Goal: Task Accomplishment & Management: Use online tool/utility

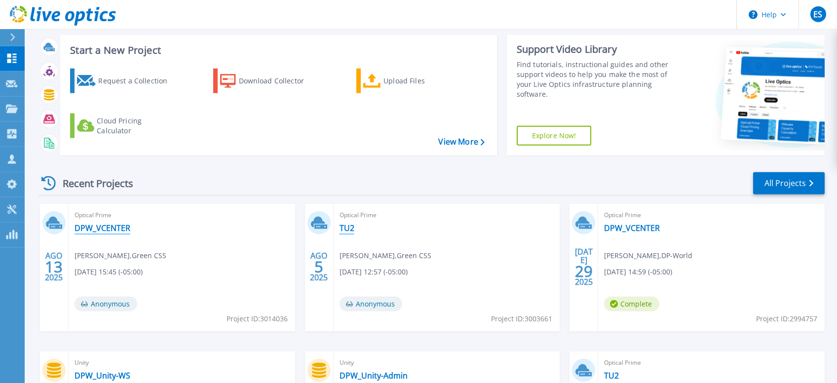
scroll to position [52, 0]
click at [352, 231] on link "TU2" at bounding box center [346, 227] width 15 height 10
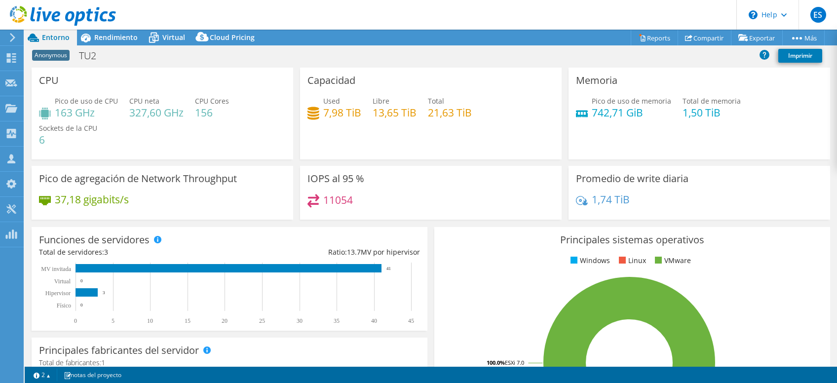
select select "USD"
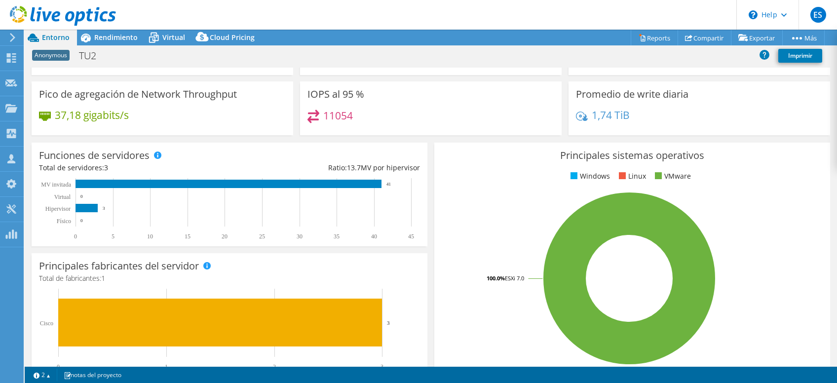
scroll to position [99, 0]
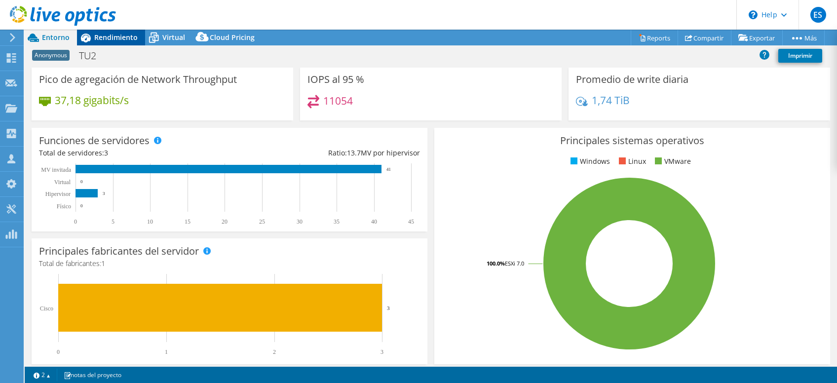
click at [102, 39] on span "Rendimiento" at bounding box center [115, 37] width 43 height 9
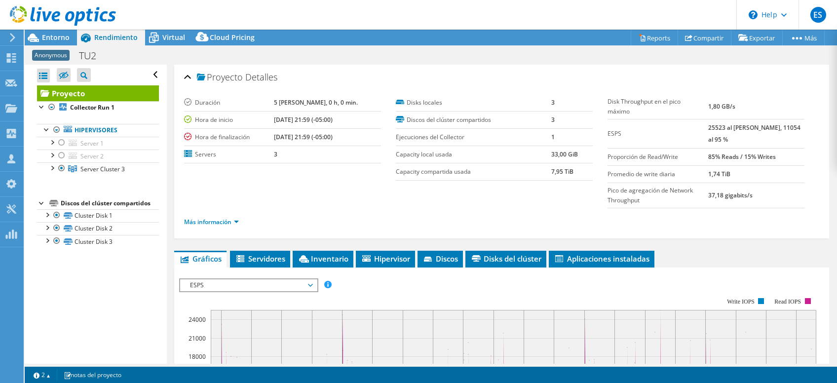
click at [50, 32] on div at bounding box center [58, 16] width 116 height 33
click at [58, 41] on span "Entorno" at bounding box center [56, 37] width 28 height 9
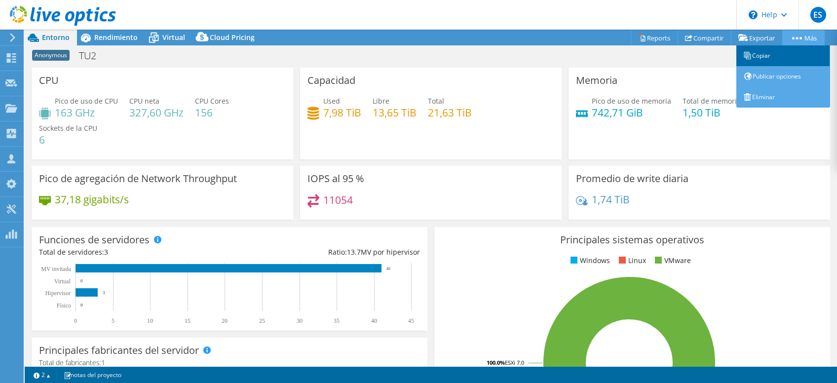
click at [758, 52] on link "Copiar" at bounding box center [783, 55] width 94 height 21
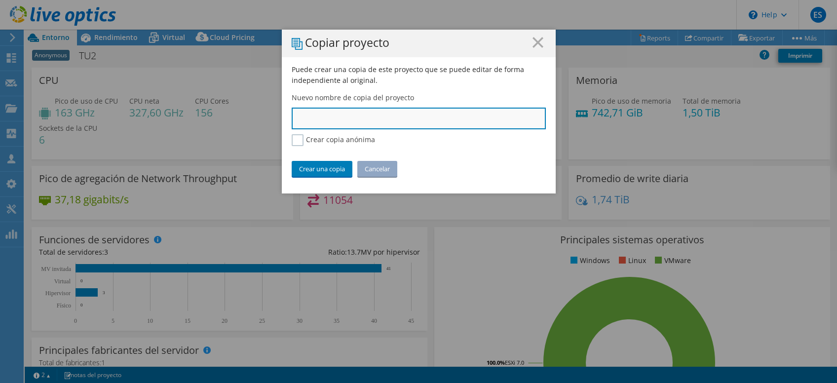
click at [343, 116] on input "text" at bounding box center [419, 119] width 254 height 22
type input "TRANFERUNION 3"
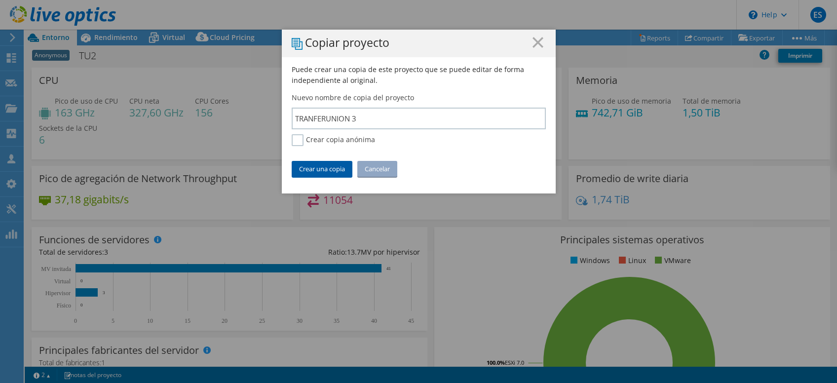
click at [318, 169] on link "Crear una copia" at bounding box center [322, 169] width 61 height 16
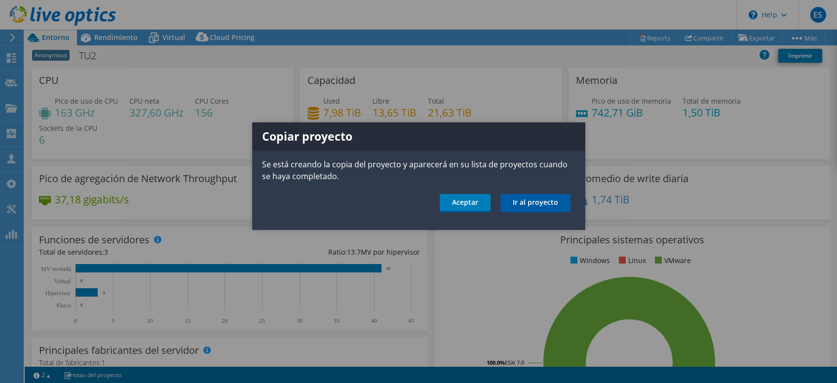
click at [558, 204] on link "Ir al proyecto" at bounding box center [535, 203] width 70 height 18
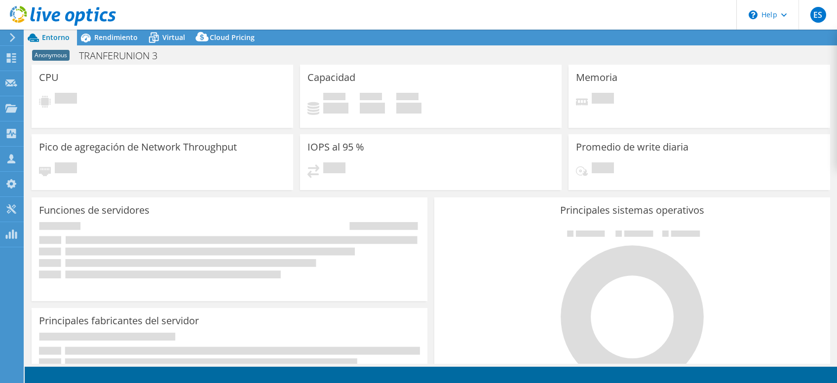
select select "USD"
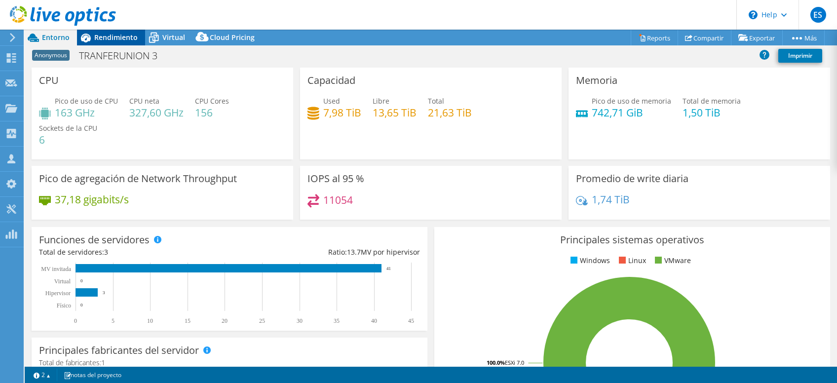
click at [110, 41] on span "Rendimiento" at bounding box center [115, 37] width 43 height 9
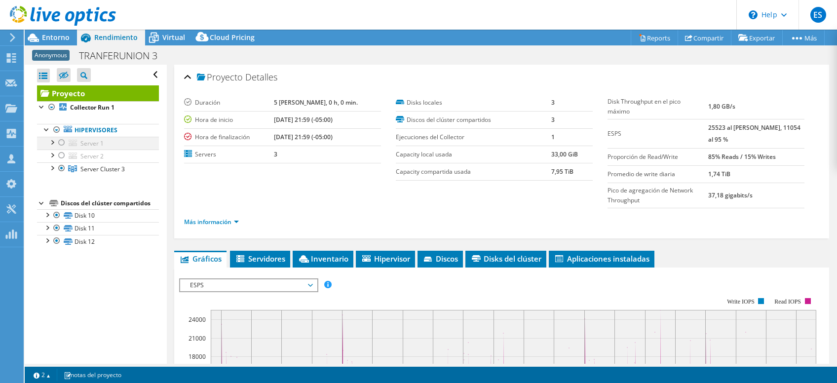
click at [62, 142] on div at bounding box center [62, 143] width 10 height 12
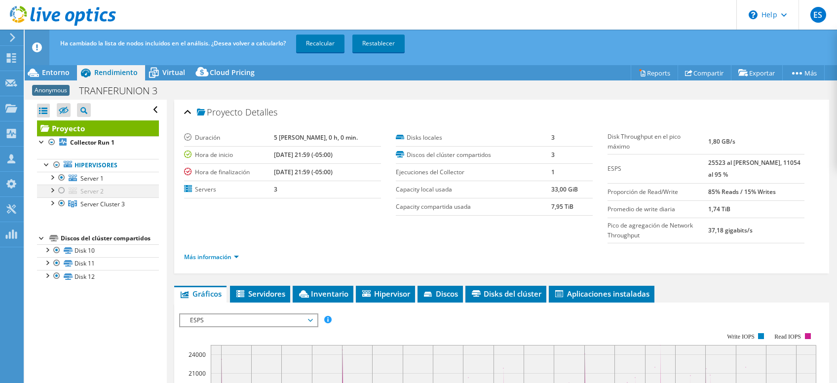
click at [60, 189] on div at bounding box center [62, 190] width 10 height 12
click at [62, 204] on div at bounding box center [62, 203] width 10 height 12
click at [322, 44] on link "Recalcular" at bounding box center [320, 44] width 48 height 18
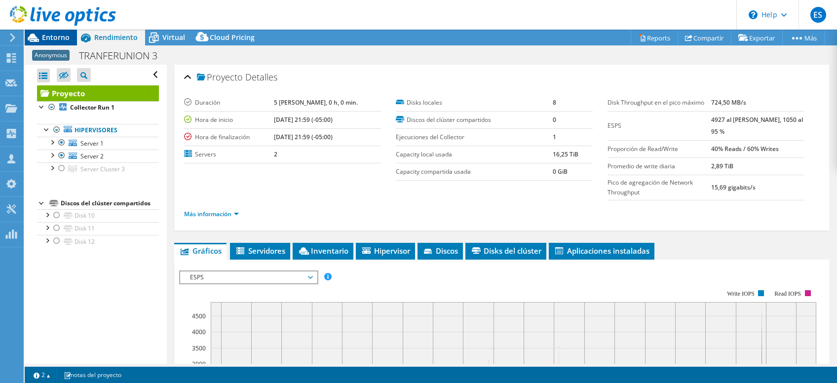
click at [44, 36] on span "Entorno" at bounding box center [56, 37] width 28 height 9
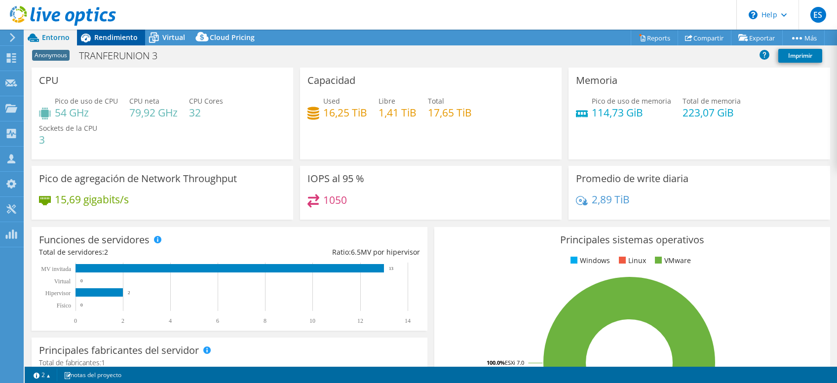
click at [133, 36] on span "Rendimiento" at bounding box center [115, 37] width 43 height 9
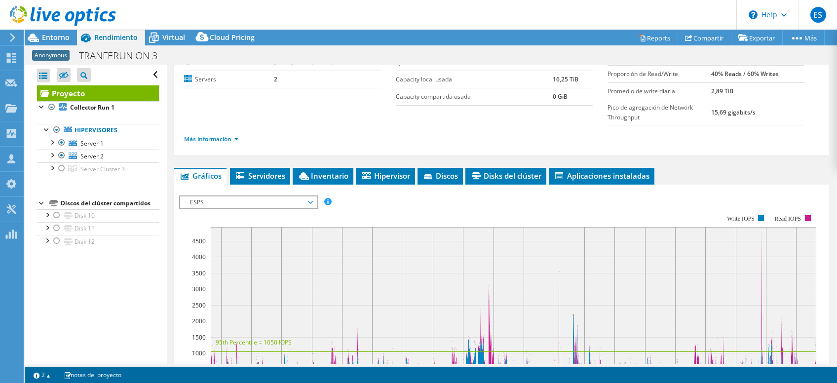
scroll to position [149, 0]
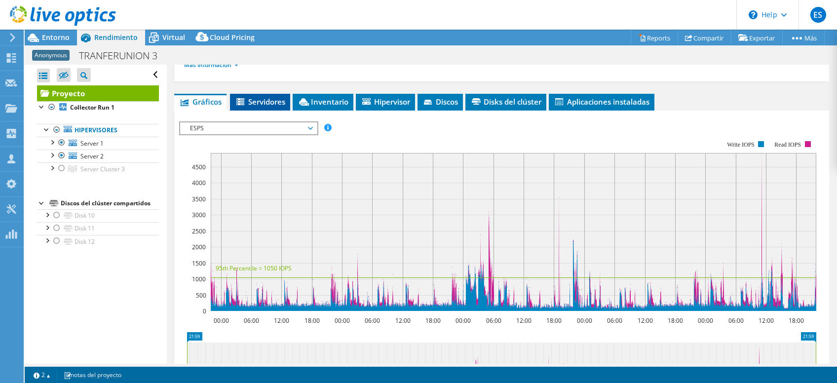
click at [279, 99] on span "Servidores" at bounding box center [260, 102] width 50 height 10
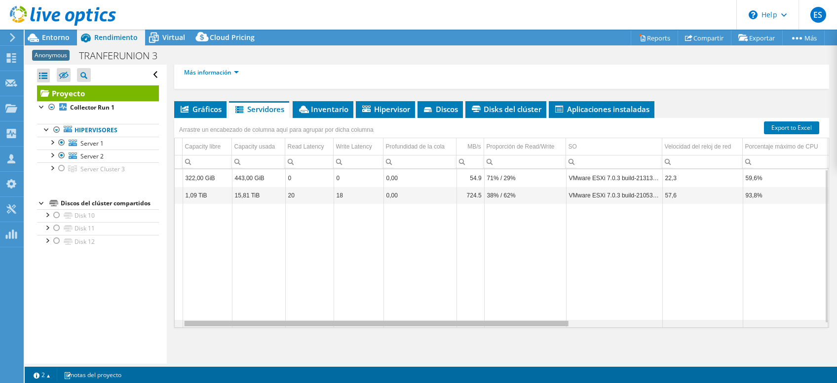
scroll to position [0, 0]
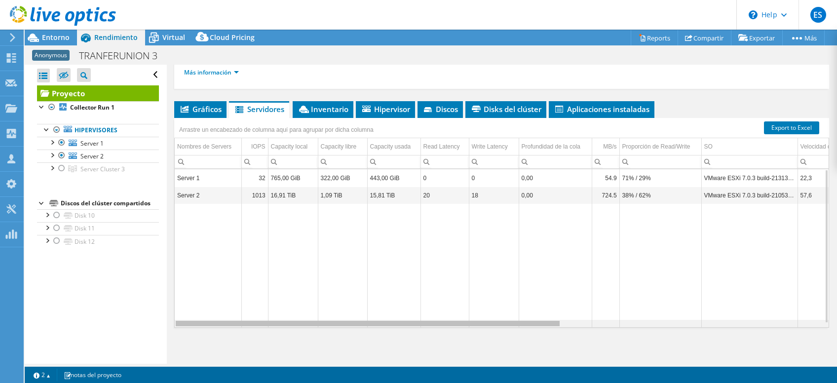
drag, startPoint x: 475, startPoint y: 323, endPoint x: 410, endPoint y: 334, distance: 65.6
click at [410, 334] on body "ES Asociado de canal Eddy Socola [EMAIL_ADDRESS][PERSON_NAME][DOMAIN_NAME] Gree…" at bounding box center [418, 191] width 837 height 383
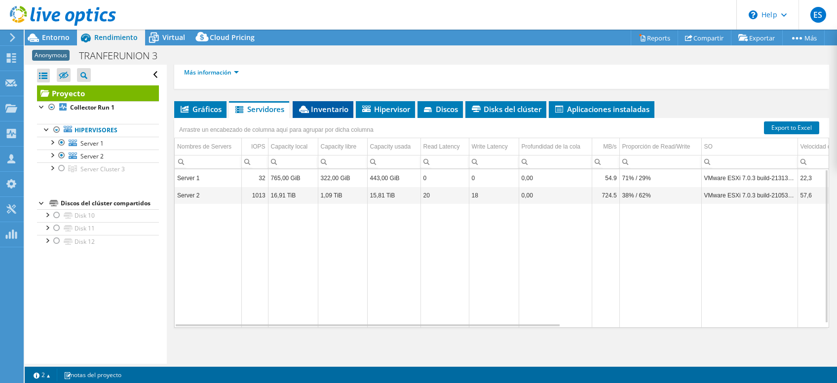
click at [321, 105] on span "Inventario" at bounding box center [322, 109] width 51 height 10
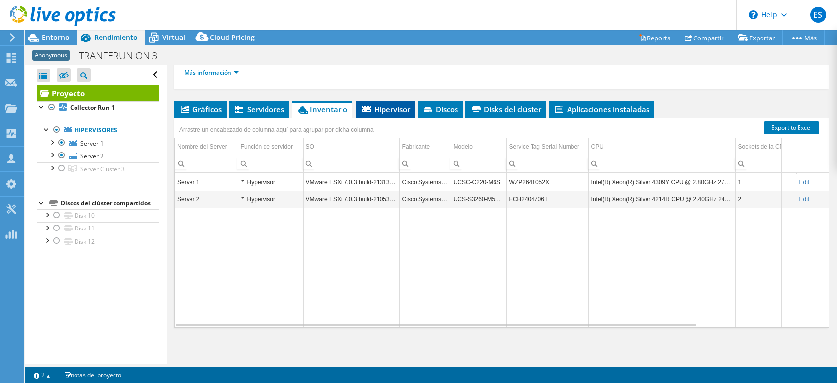
click at [386, 112] on span "Hipervisor" at bounding box center [385, 109] width 49 height 10
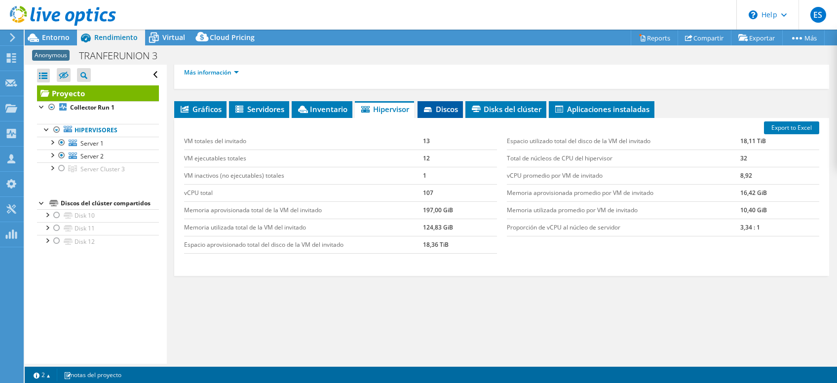
click at [440, 110] on span "Discos" at bounding box center [440, 109] width 36 height 10
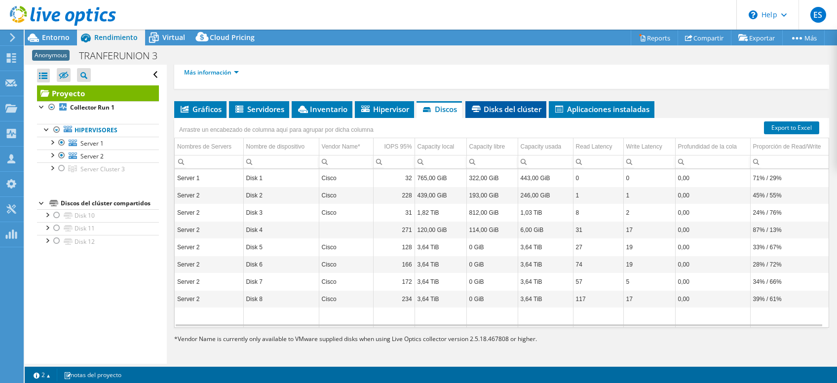
click at [517, 108] on span "Disks del clúster" at bounding box center [505, 109] width 71 height 10
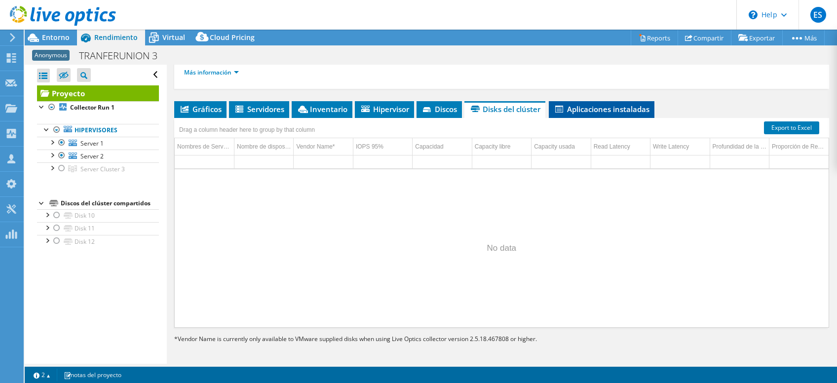
click at [576, 113] on li "Aplicaciones instaladas" at bounding box center [602, 109] width 106 height 17
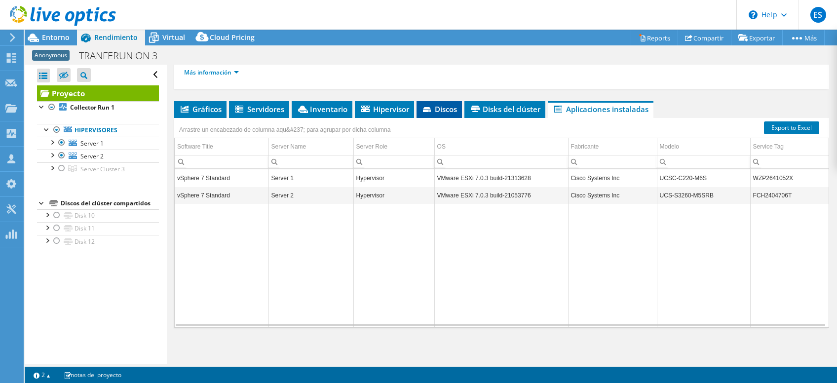
click at [440, 111] on span "Discos" at bounding box center [439, 109] width 36 height 10
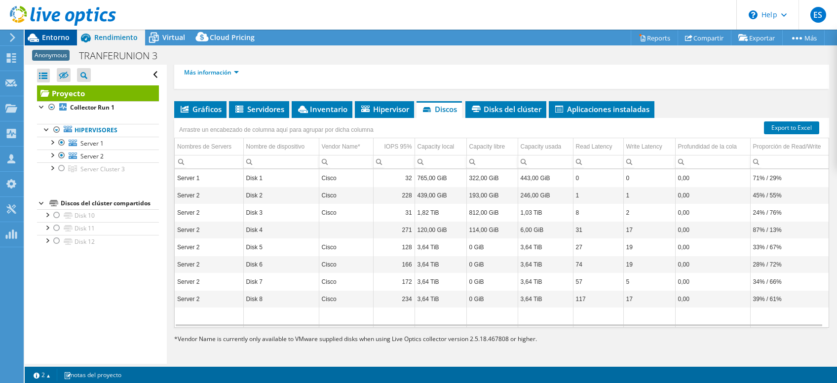
click at [62, 36] on span "Entorno" at bounding box center [56, 37] width 28 height 9
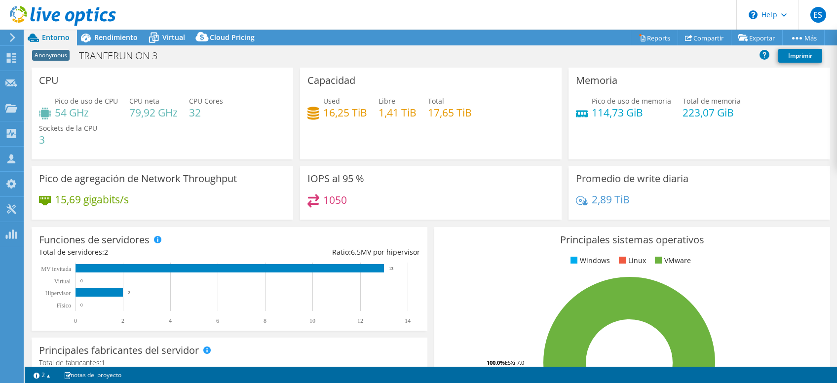
scroll to position [142, 0]
click at [122, 36] on span "Rendimiento" at bounding box center [115, 37] width 43 height 9
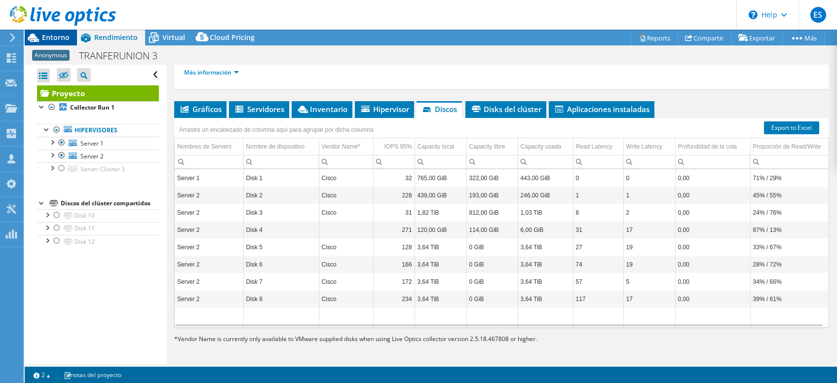
click at [39, 33] on icon at bounding box center [33, 37] width 17 height 17
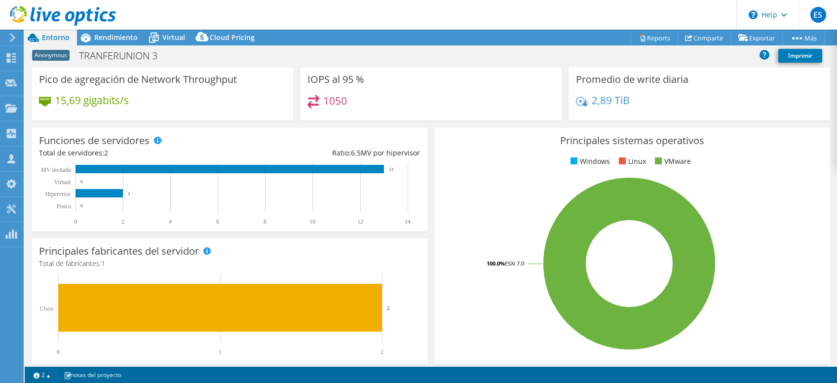
scroll to position [0, 0]
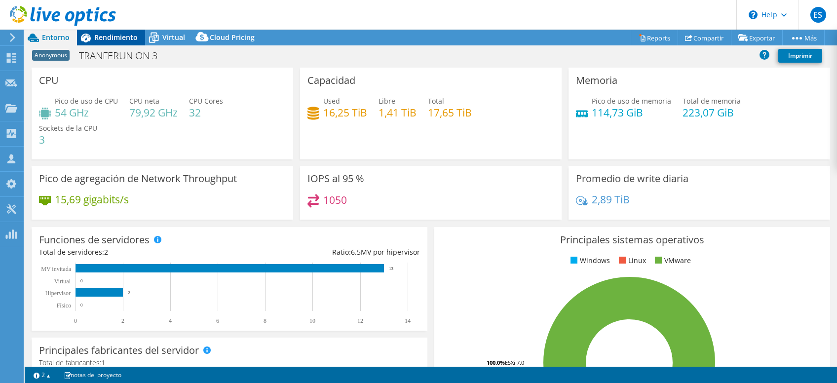
click at [135, 43] on div "Rendimiento" at bounding box center [111, 38] width 68 height 16
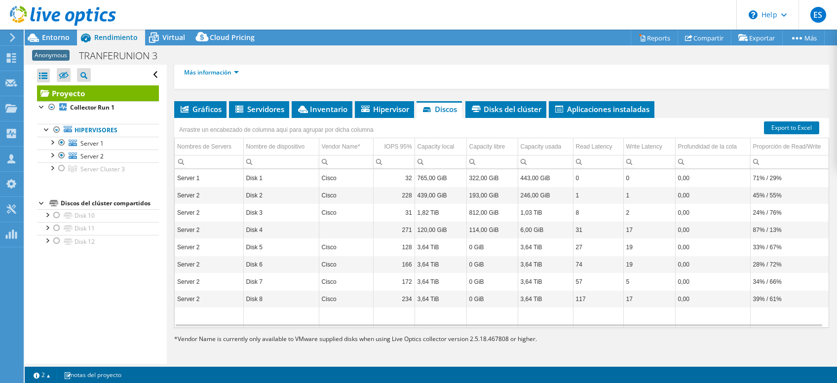
scroll to position [142, 0]
click at [324, 108] on span "Inventario" at bounding box center [321, 109] width 51 height 10
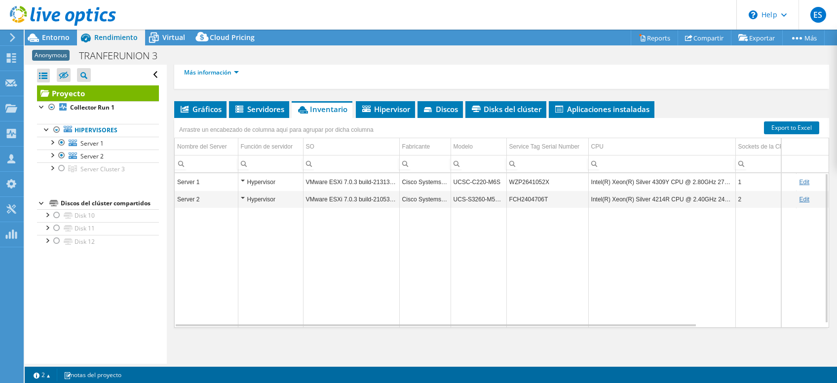
drag, startPoint x: 552, startPoint y: 321, endPoint x: 626, endPoint y: 323, distance: 74.0
click at [626, 323] on tr "Data grid" at bounding box center [584, 267] width 819 height 119
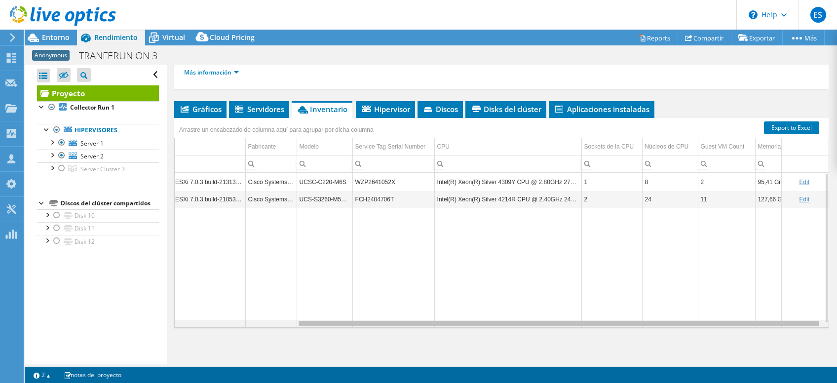
scroll to position [0, 165]
drag, startPoint x: 574, startPoint y: 323, endPoint x: 720, endPoint y: 318, distance: 146.6
click at [720, 318] on body "ES Asociado de canal Eddy Socola [EMAIL_ADDRESS][PERSON_NAME][DOMAIN_NAME] Gree…" at bounding box center [418, 191] width 837 height 383
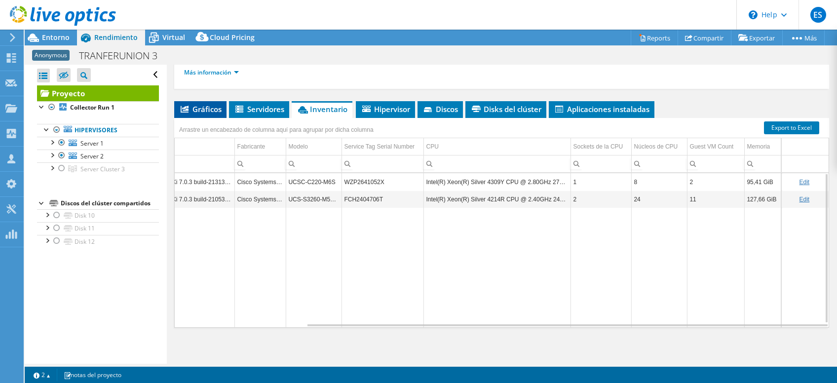
click at [203, 109] on span "Gráficos" at bounding box center [200, 109] width 42 height 10
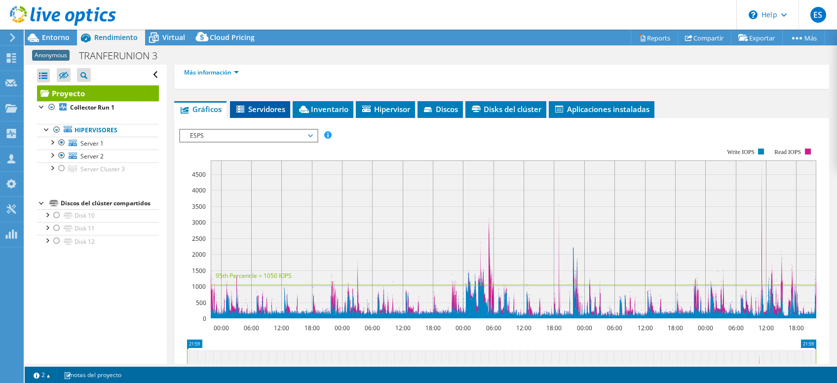
click at [276, 104] on span "Servidores" at bounding box center [260, 109] width 50 height 10
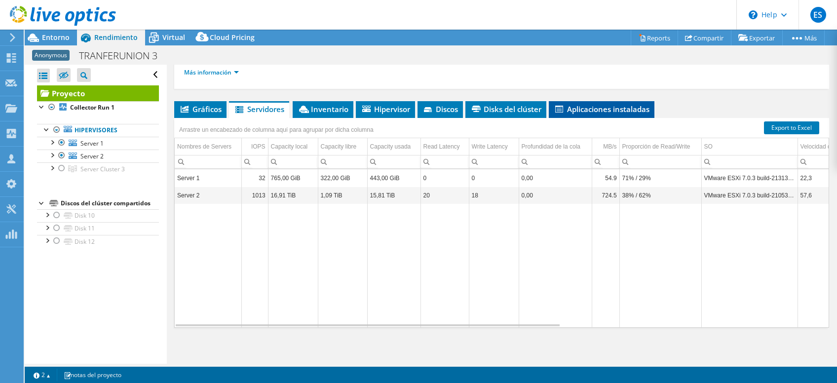
click at [603, 104] on span "Aplicaciones instaladas" at bounding box center [601, 109] width 96 height 10
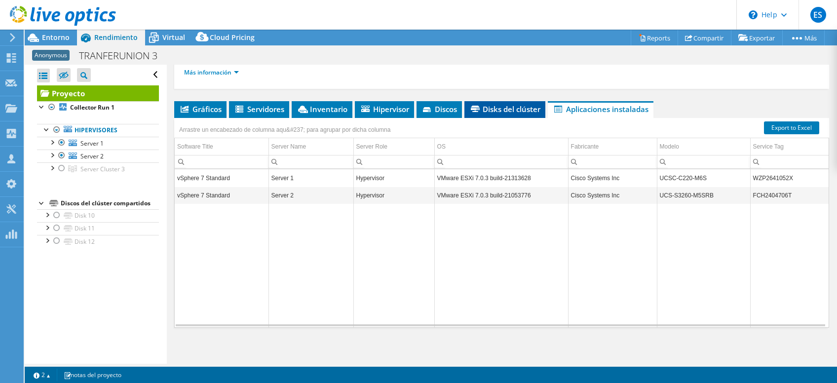
click at [486, 110] on span "Disks del clúster" at bounding box center [504, 109] width 71 height 10
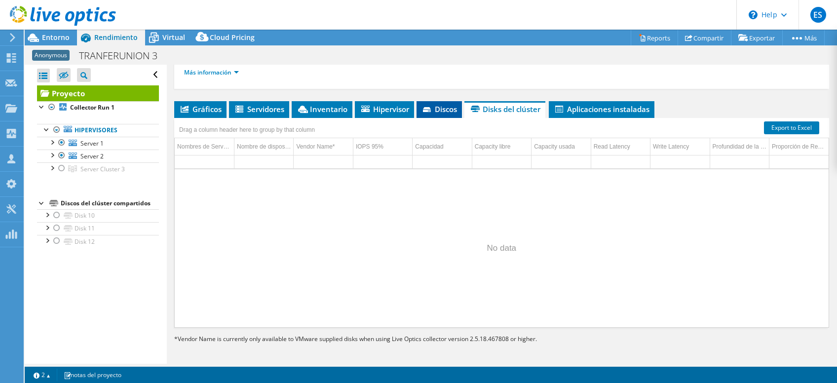
click at [448, 107] on span "Discos" at bounding box center [439, 109] width 36 height 10
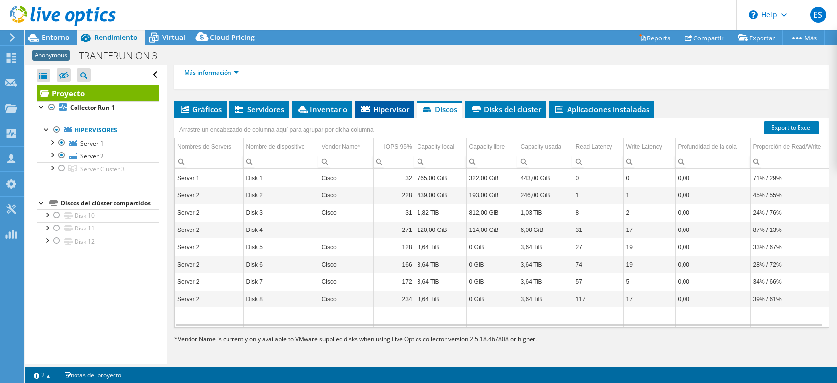
click at [378, 114] on li "Hipervisor" at bounding box center [384, 109] width 59 height 17
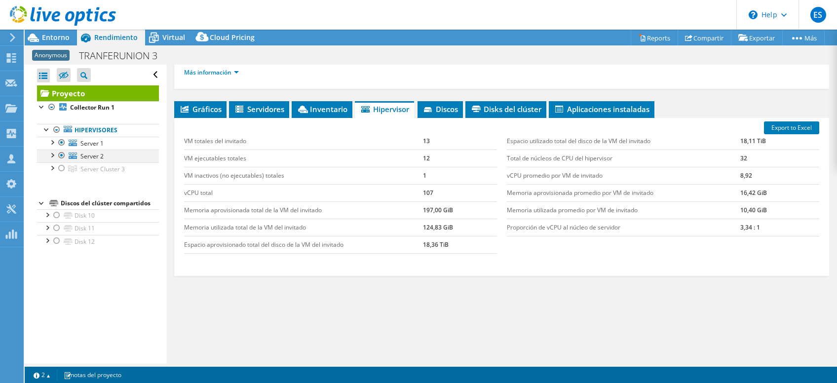
click at [62, 156] on div at bounding box center [62, 155] width 10 height 12
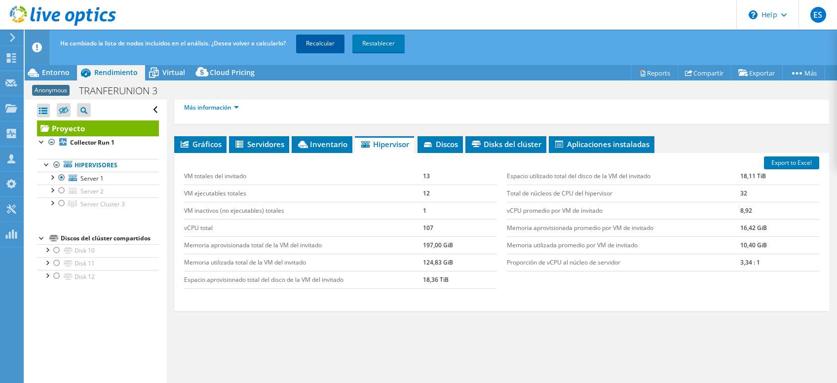
click at [329, 47] on link "Recalcular" at bounding box center [320, 44] width 48 height 18
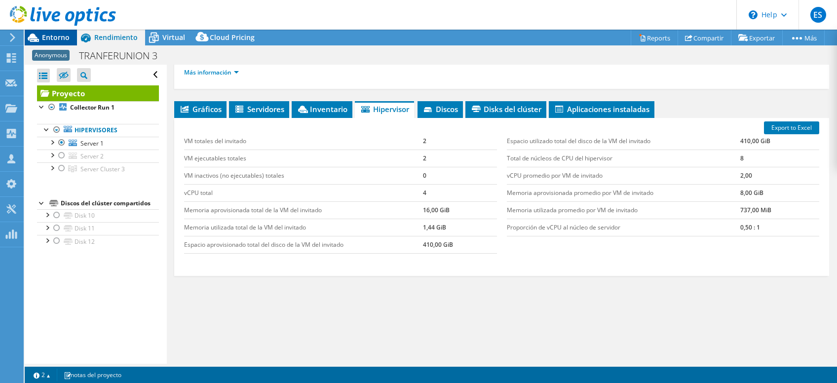
click at [57, 34] on span "Entorno" at bounding box center [56, 37] width 28 height 9
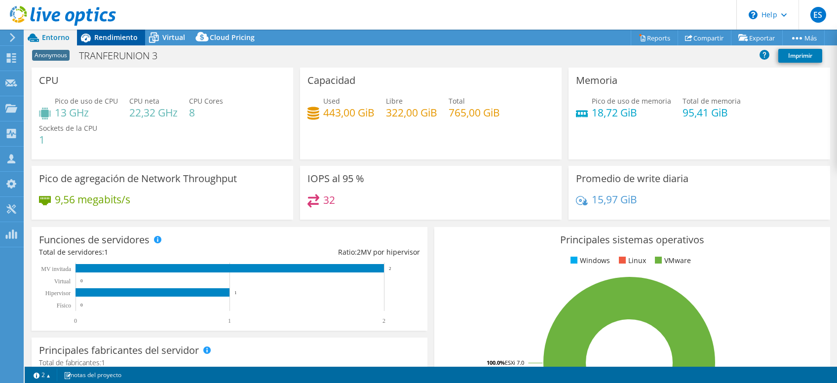
click at [113, 42] on span "Rendimiento" at bounding box center [115, 37] width 43 height 9
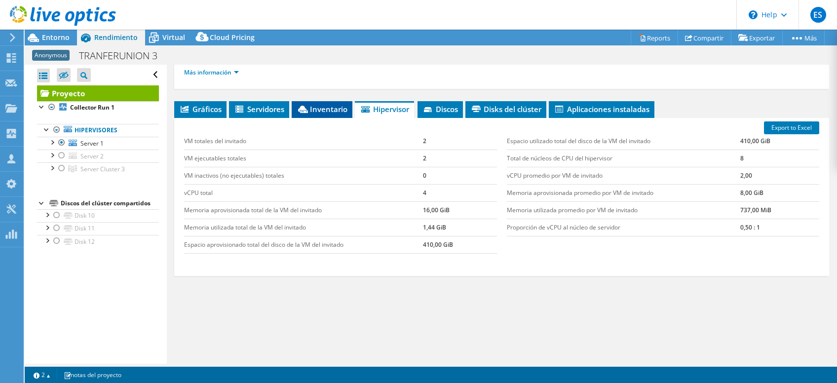
click at [321, 101] on li "Inventario" at bounding box center [322, 109] width 61 height 17
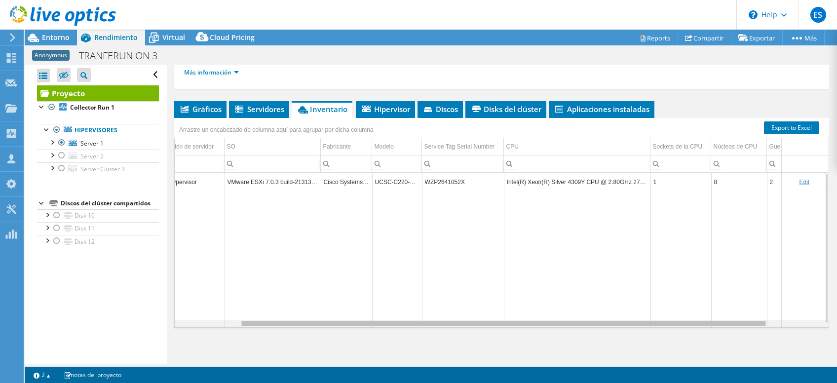
scroll to position [0, 70]
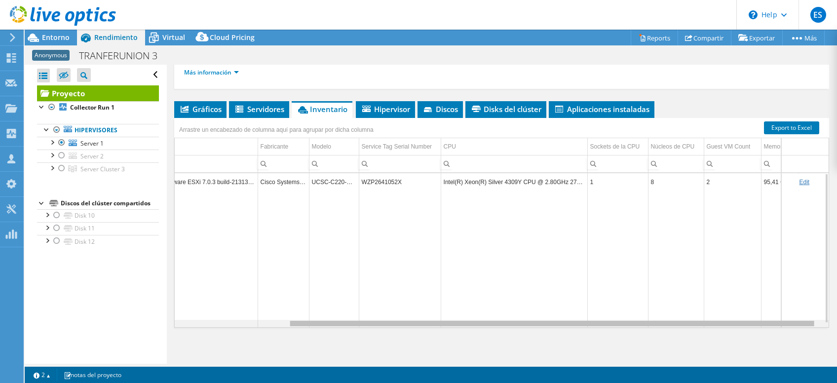
drag, startPoint x: 397, startPoint y: 322, endPoint x: 536, endPoint y: 315, distance: 139.8
click at [536, 315] on body "ES Asociado de canal Eddy Socola [EMAIL_ADDRESS][PERSON_NAME][DOMAIN_NAME] Gree…" at bounding box center [418, 191] width 837 height 383
drag, startPoint x: 490, startPoint y: 318, endPoint x: 508, endPoint y: 318, distance: 17.3
click at [508, 318] on body "ES Asociado de canal Eddy Socola [EMAIL_ADDRESS][PERSON_NAME][DOMAIN_NAME] Gree…" at bounding box center [418, 191] width 837 height 383
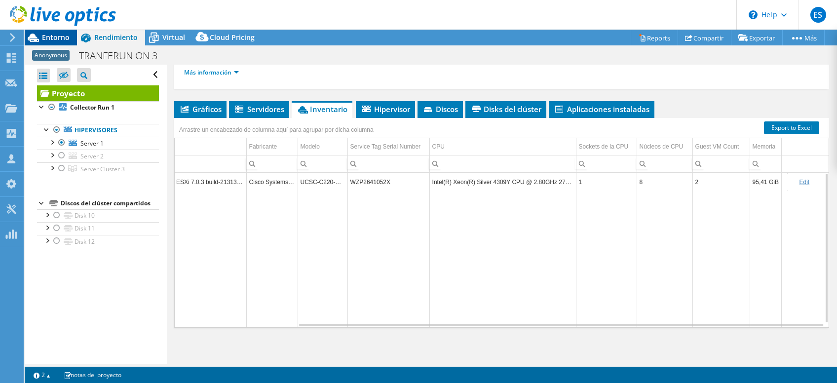
click at [58, 35] on span "Entorno" at bounding box center [56, 37] width 28 height 9
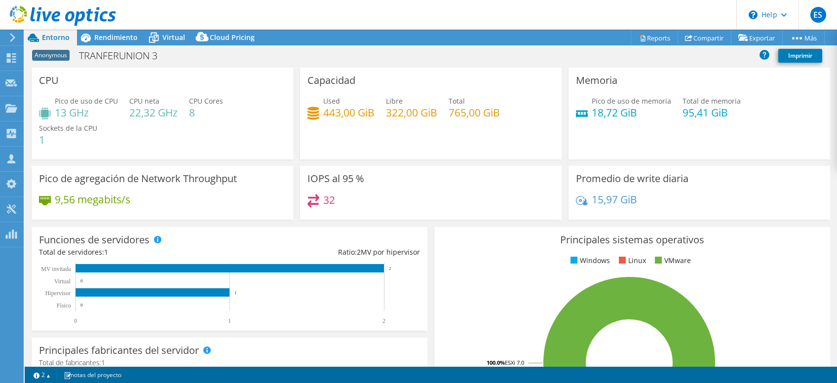
select select "USD"
